Goal: Transaction & Acquisition: Purchase product/service

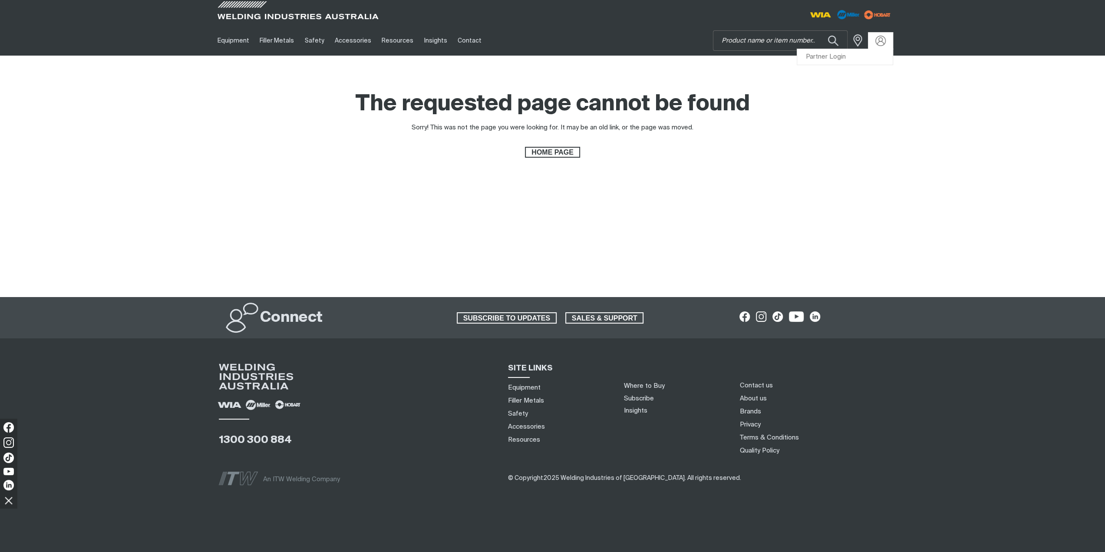
drag, startPoint x: 0, startPoint y: 0, endPoint x: 873, endPoint y: 46, distance: 874.0
click at [873, 46] on div at bounding box center [880, 41] width 24 height 17
click at [875, 53] on link "Partner Login" at bounding box center [845, 57] width 96 height 16
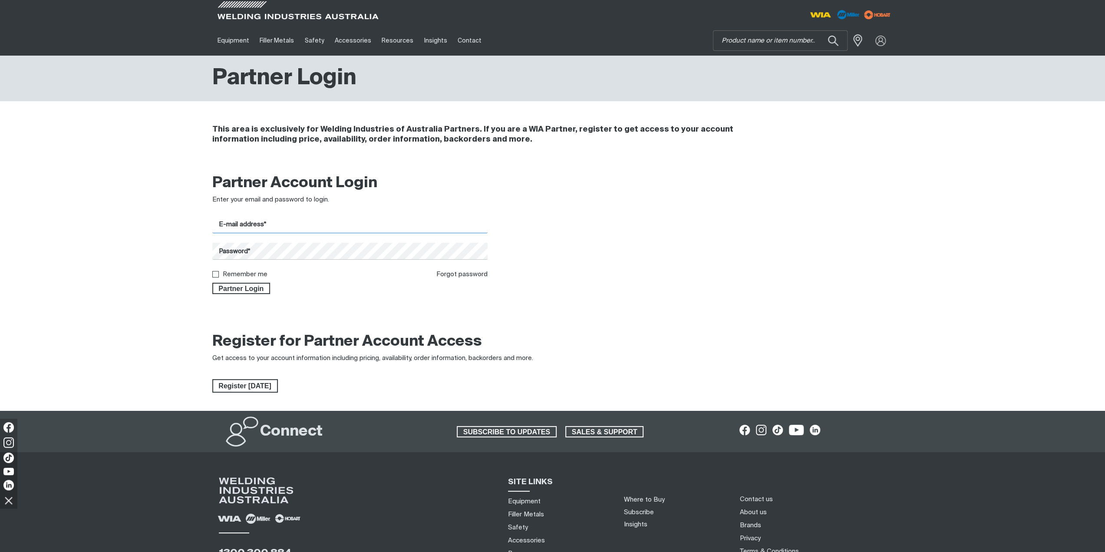
click at [387, 225] on input "E-mail address*" at bounding box center [350, 224] width 276 height 17
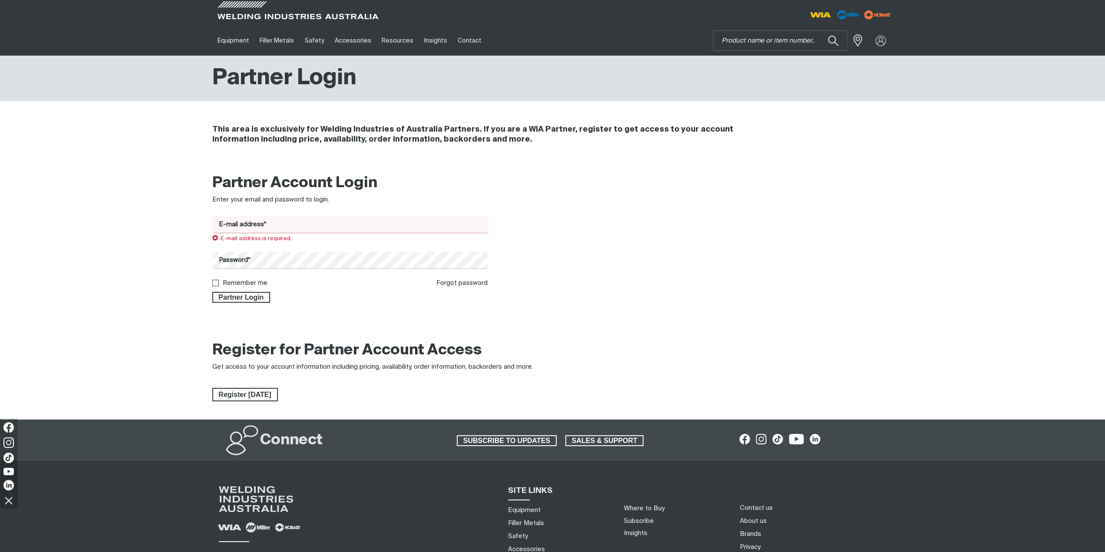
type input "[EMAIL_ADDRESS][DOMAIN_NAME]"
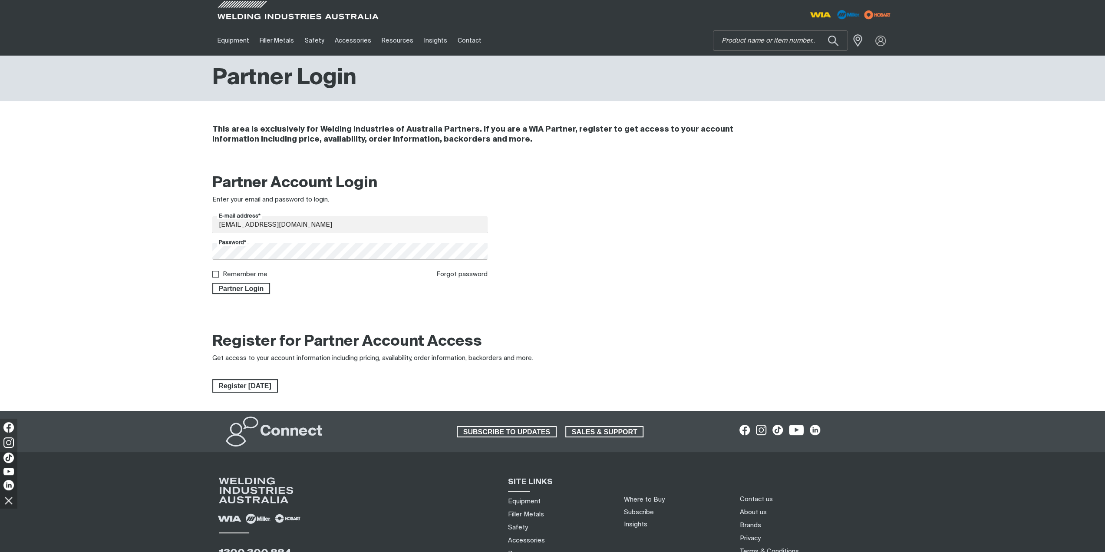
click at [239, 275] on label "Remember me" at bounding box center [245, 274] width 45 height 7
click at [218, 275] on input "Remember me" at bounding box center [215, 274] width 6 height 6
checkbox input "true"
click at [240, 287] on span "Partner Login" at bounding box center [241, 288] width 56 height 11
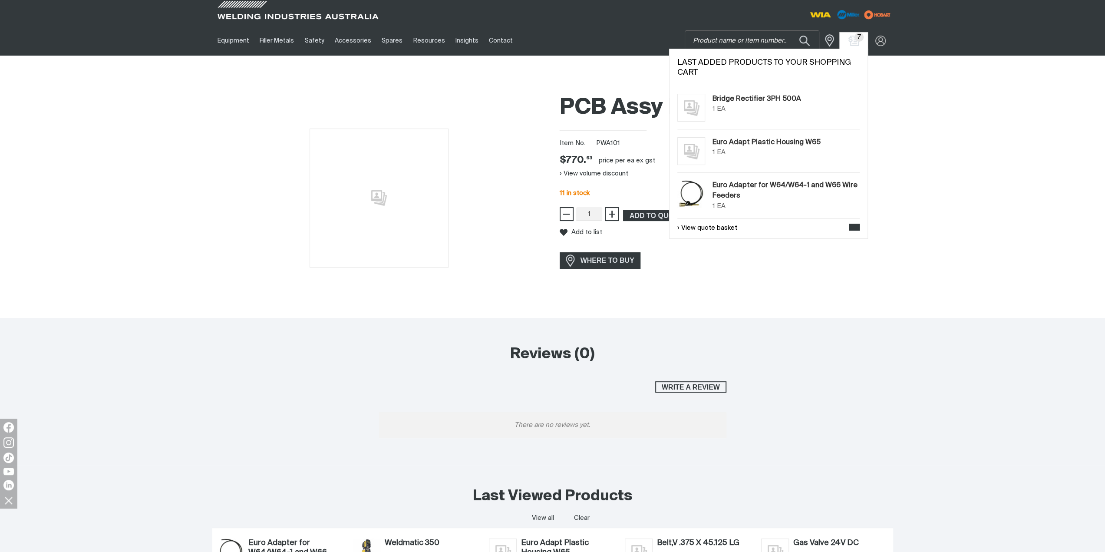
click at [861, 40] on span "7" at bounding box center [859, 37] width 9 height 9
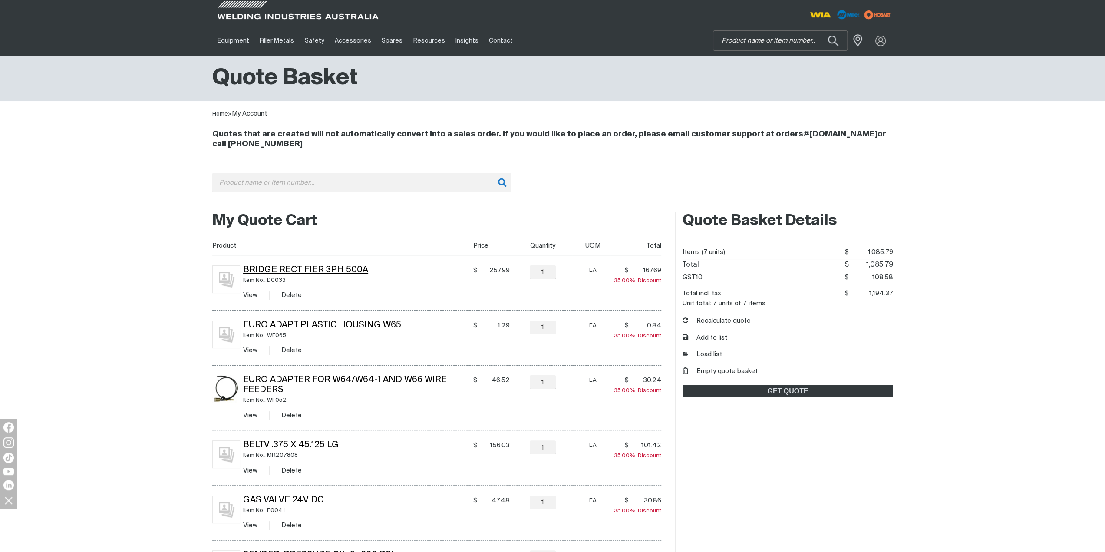
click at [287, 268] on link "Bridge Rectifier 3PH 500A" at bounding box center [305, 270] width 125 height 9
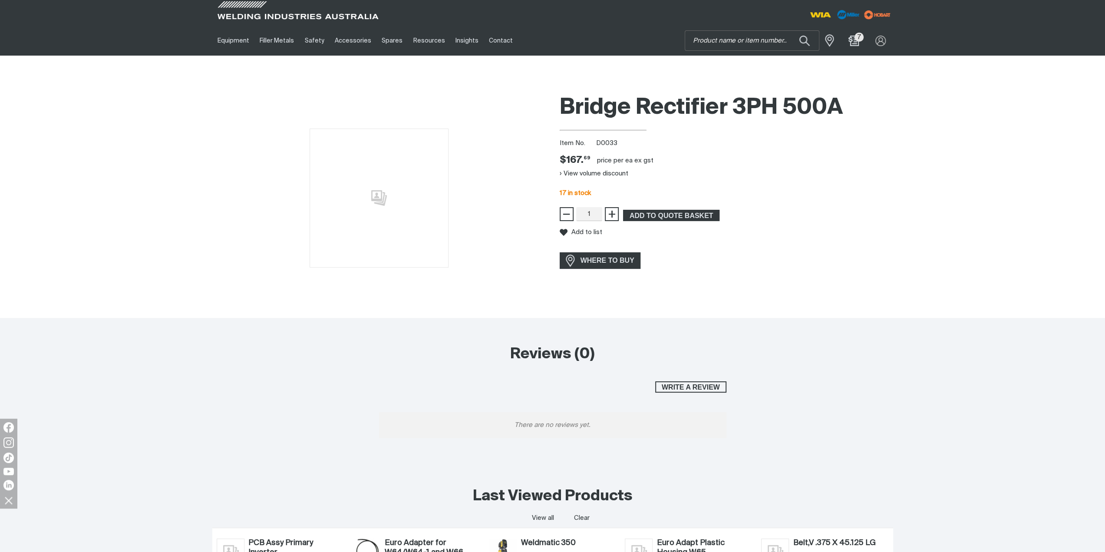
drag, startPoint x: 941, startPoint y: 211, endPoint x: 914, endPoint y: 219, distance: 27.2
click at [941, 211] on div "Bridge Rectifier 3PH 500A Item No. D0033 Price $167.69 $167. 69 price per EA ex…" at bounding box center [552, 203] width 1105 height 228
